Goal: Navigation & Orientation: Find specific page/section

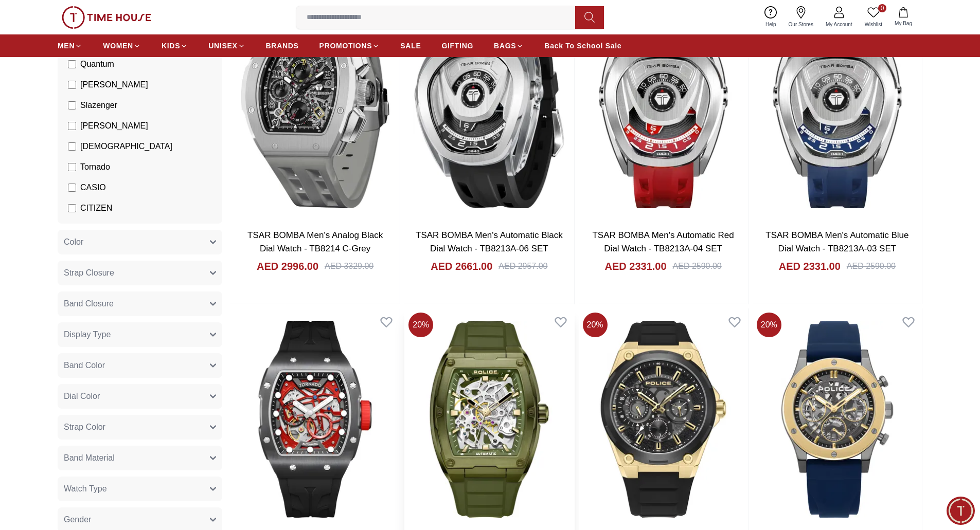
scroll to position [51, 0]
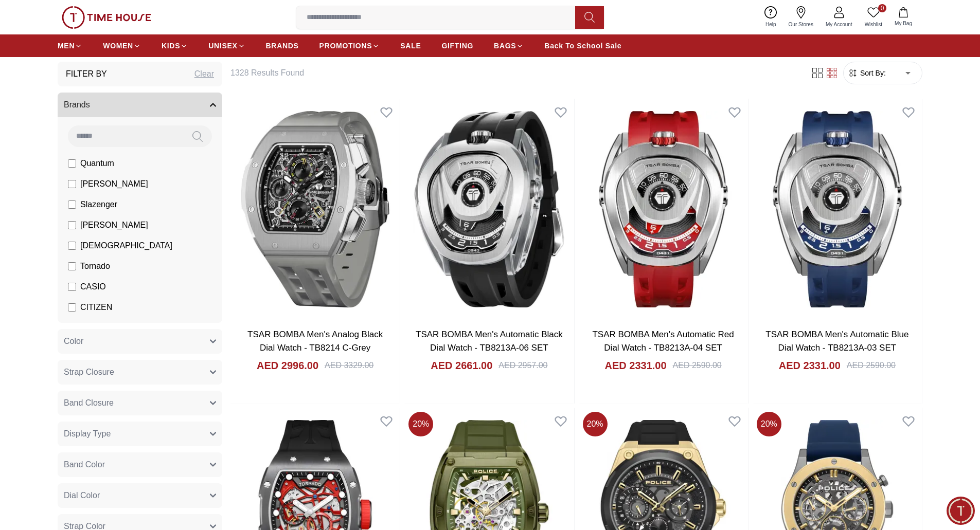
click at [131, 10] on img at bounding box center [107, 17] width 90 height 23
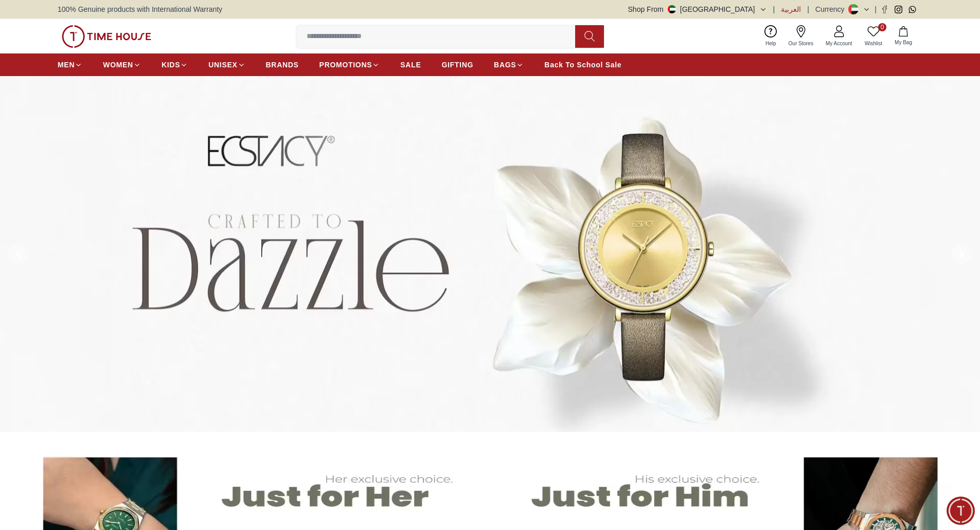
click at [781, 10] on span "العربية" at bounding box center [791, 9] width 20 height 10
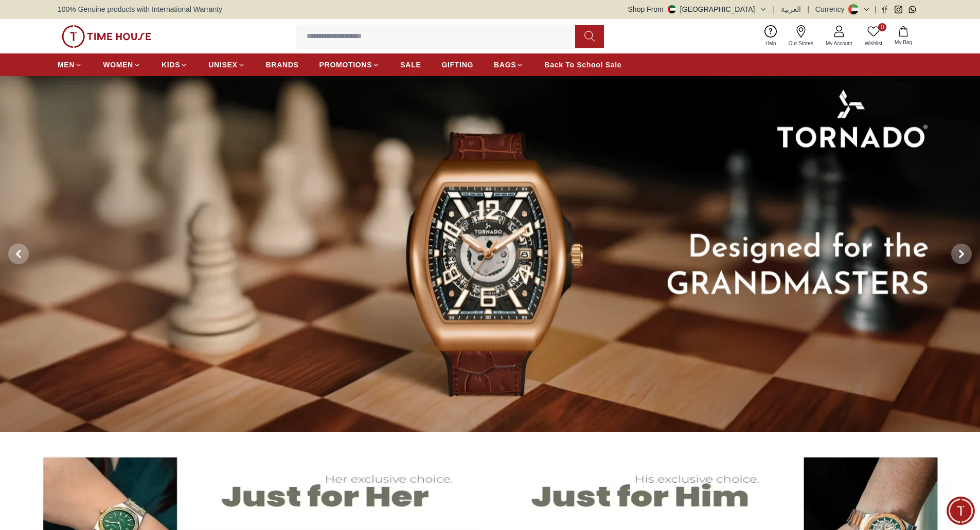
click at [763, 7] on button "Shop From UAE" at bounding box center [697, 9] width 139 height 10
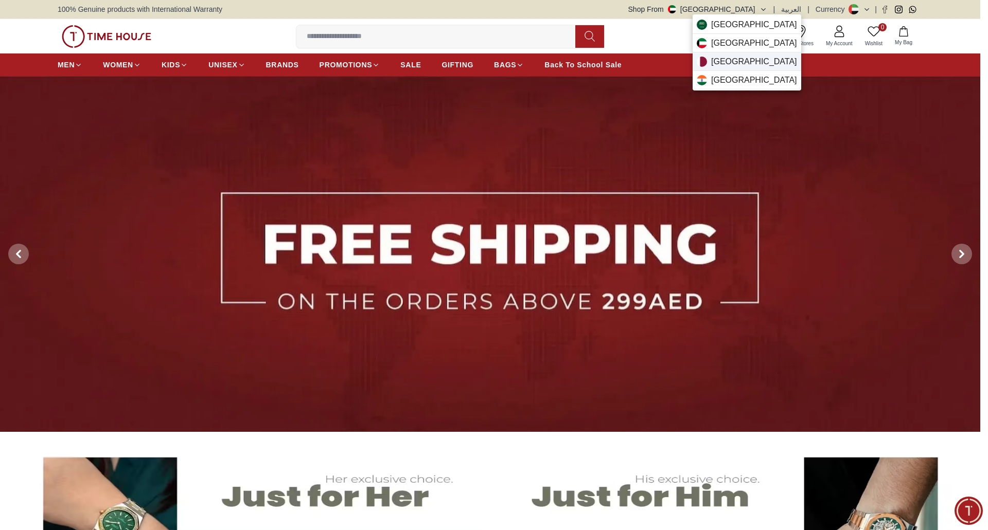
click at [767, 57] on div "Qatar" at bounding box center [747, 61] width 109 height 19
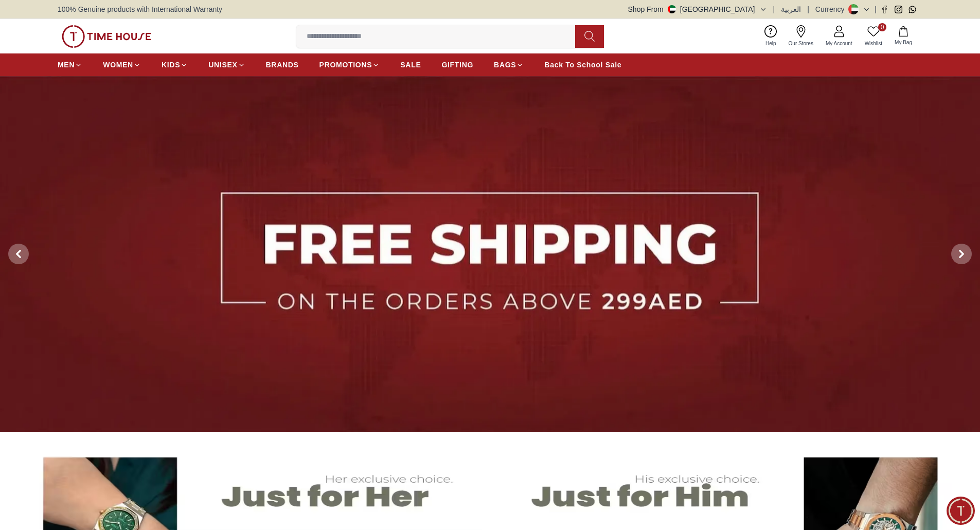
scroll to position [206, 0]
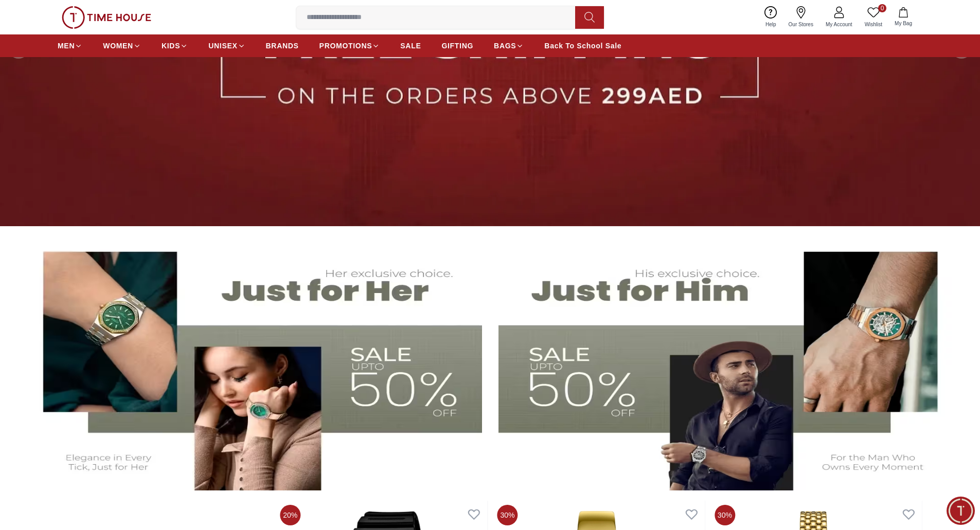
click at [294, 379] on img at bounding box center [253, 364] width 457 height 254
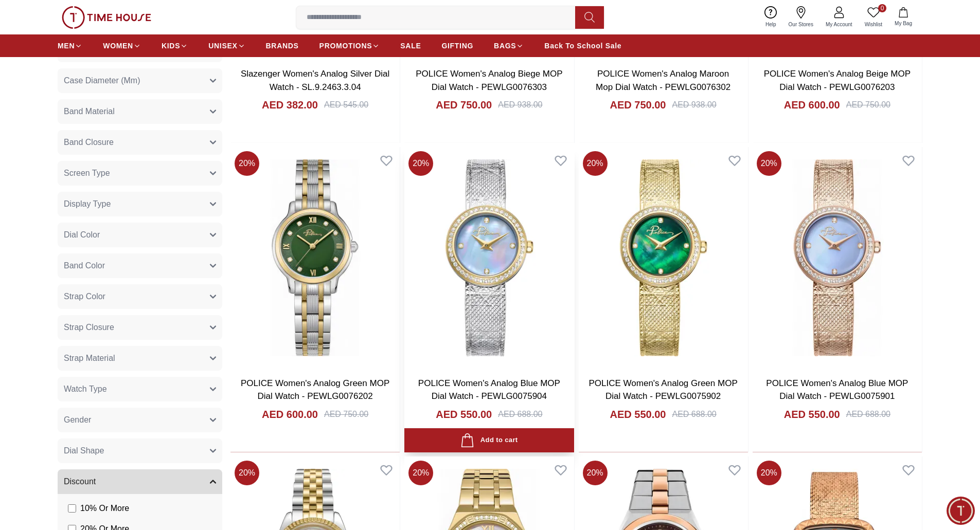
scroll to position [412, 0]
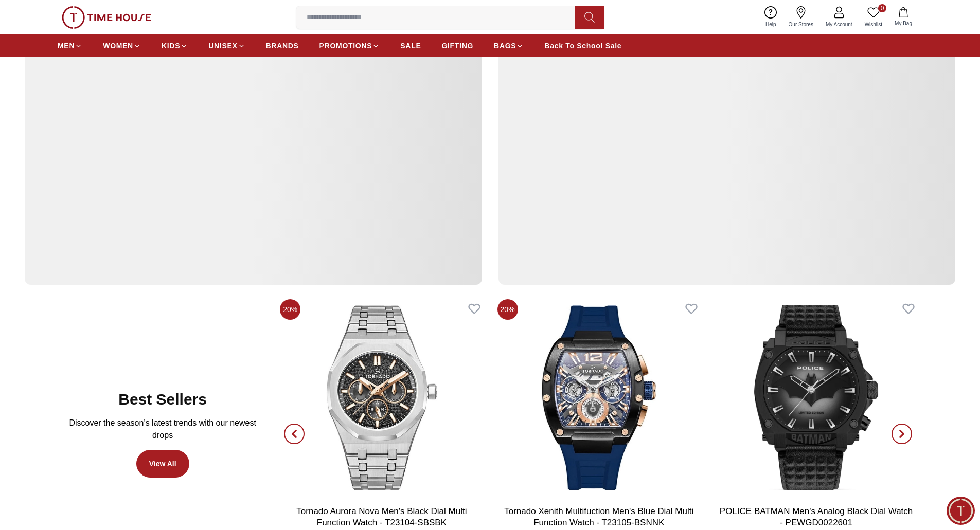
scroll to position [206, 0]
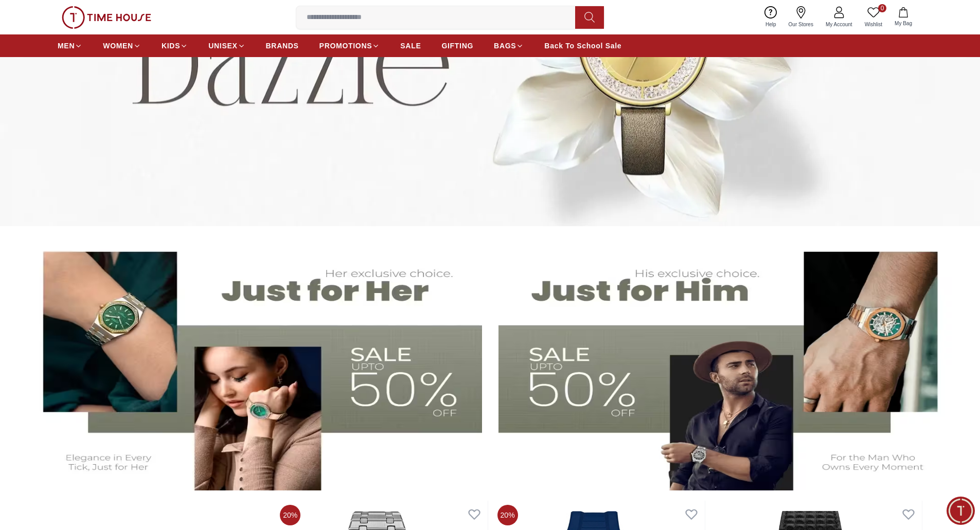
click at [698, 394] on img at bounding box center [727, 364] width 457 height 254
